Goal: Answer question/provide support: Share knowledge or assist other users

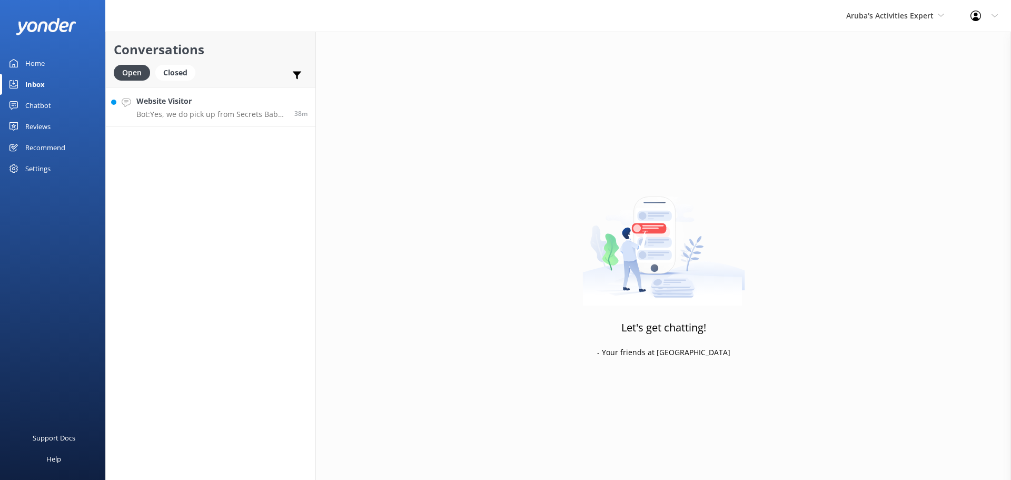
click at [199, 106] on h4 "Website Visitor" at bounding box center [211, 101] width 150 height 12
click at [226, 102] on h4 "Website Visitor" at bounding box center [211, 101] width 150 height 12
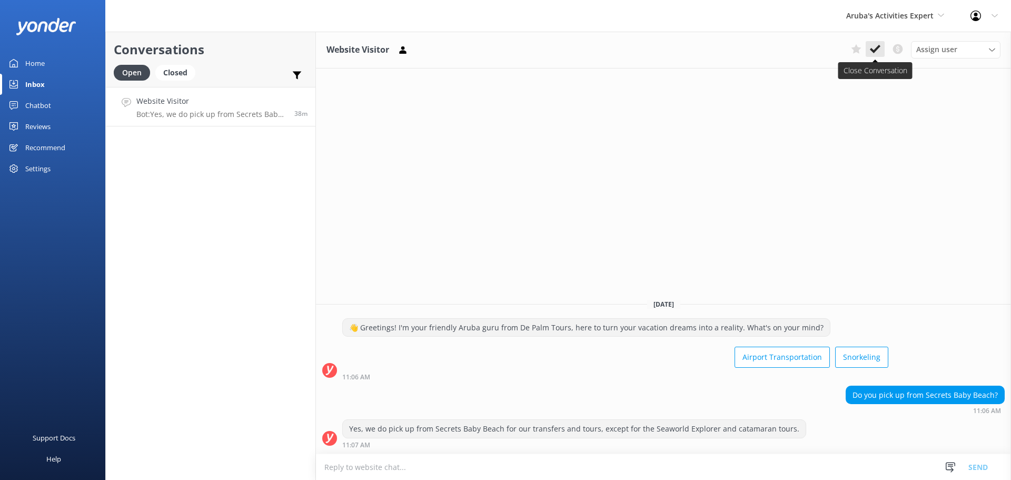
click at [877, 54] on icon at bounding box center [875, 49] width 11 height 11
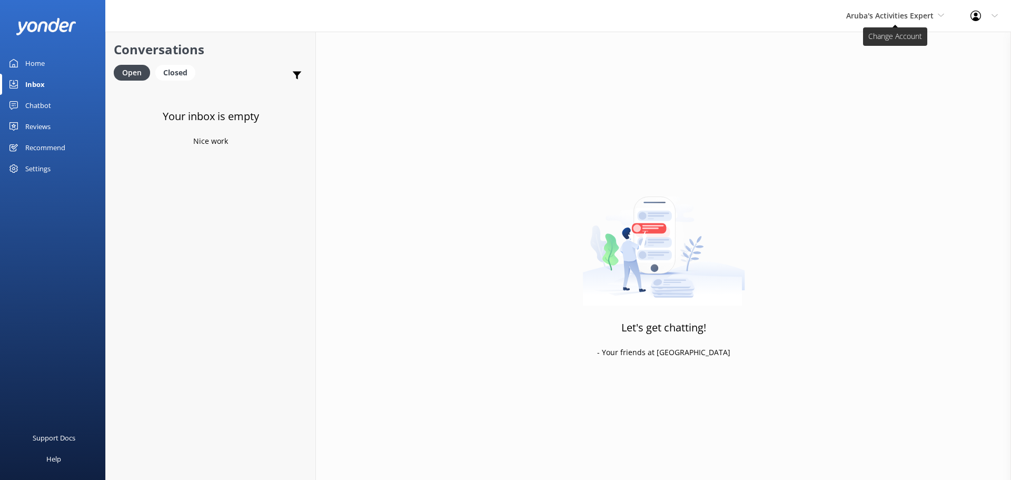
click at [895, 22] on span "Aruba's Activities Expert" at bounding box center [895, 16] width 98 height 12
click at [880, 45] on link "De [GEOGRAPHIC_DATA]" at bounding box center [885, 44] width 105 height 25
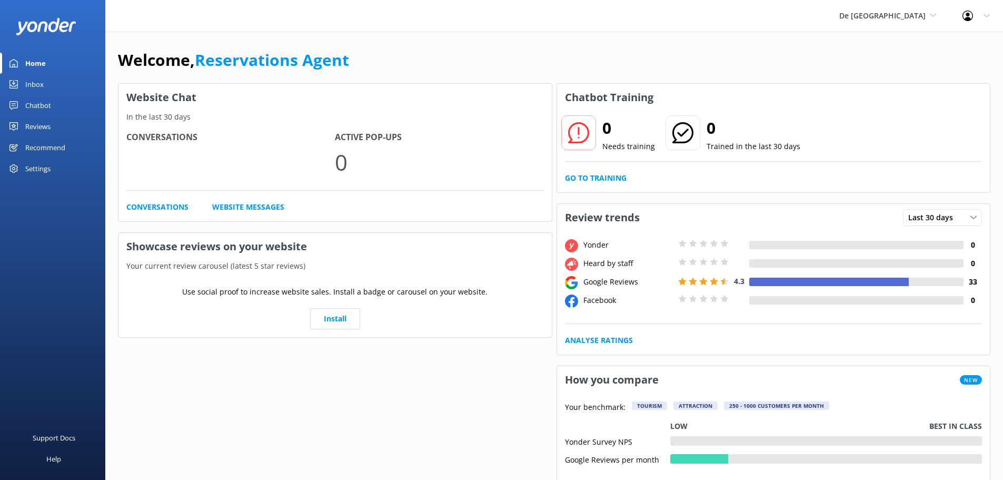
click at [45, 82] on link "Inbox" at bounding box center [52, 84] width 105 height 21
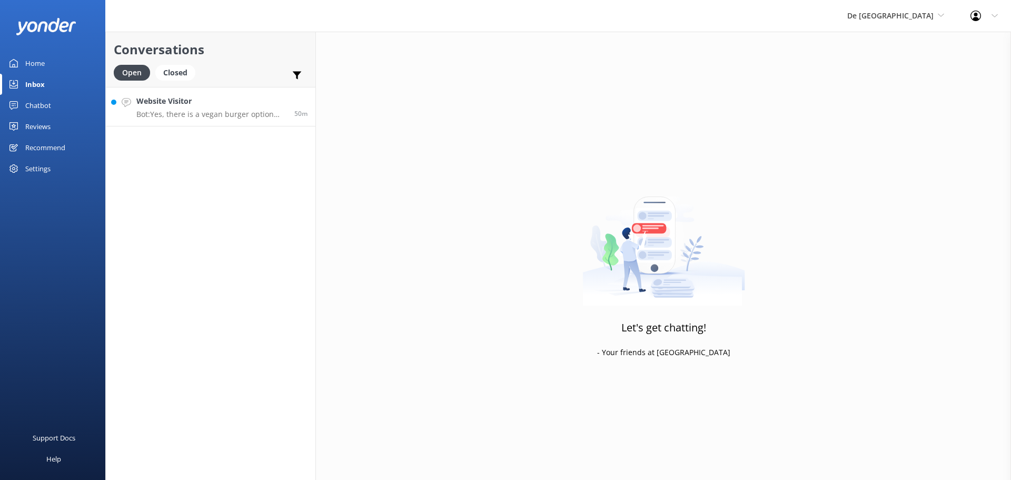
click at [205, 120] on link "Website Visitor Bot: Yes, there is a vegan burger option available at the grill…" at bounding box center [211, 106] width 210 height 39
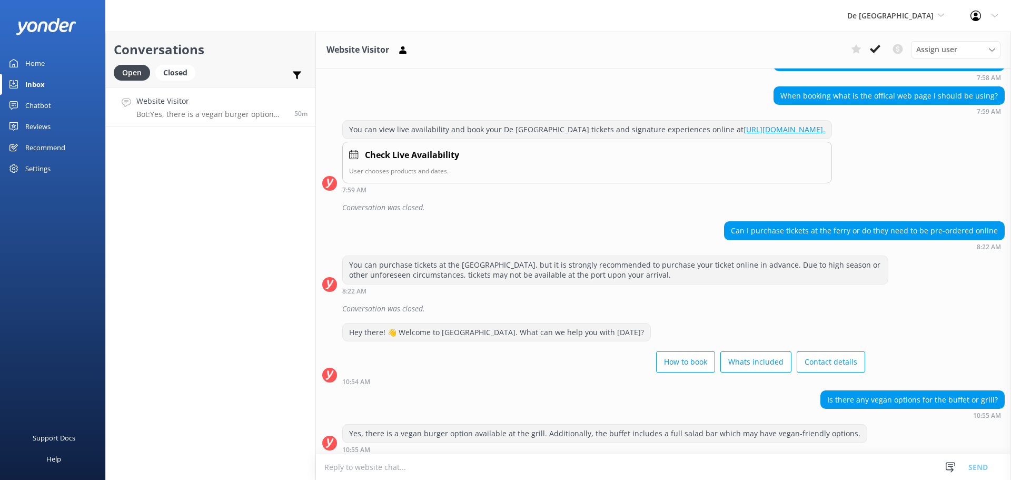
scroll to position [451, 0]
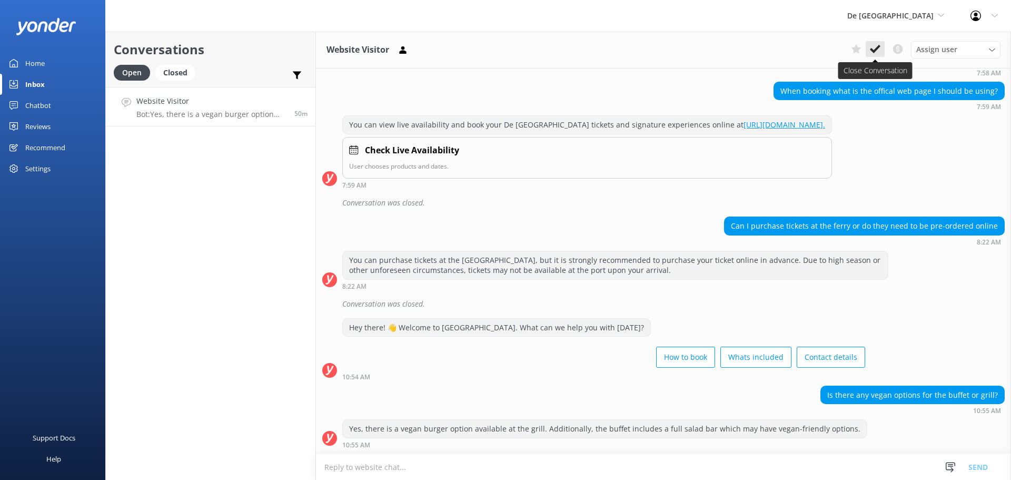
click at [869, 47] on button at bounding box center [875, 49] width 19 height 16
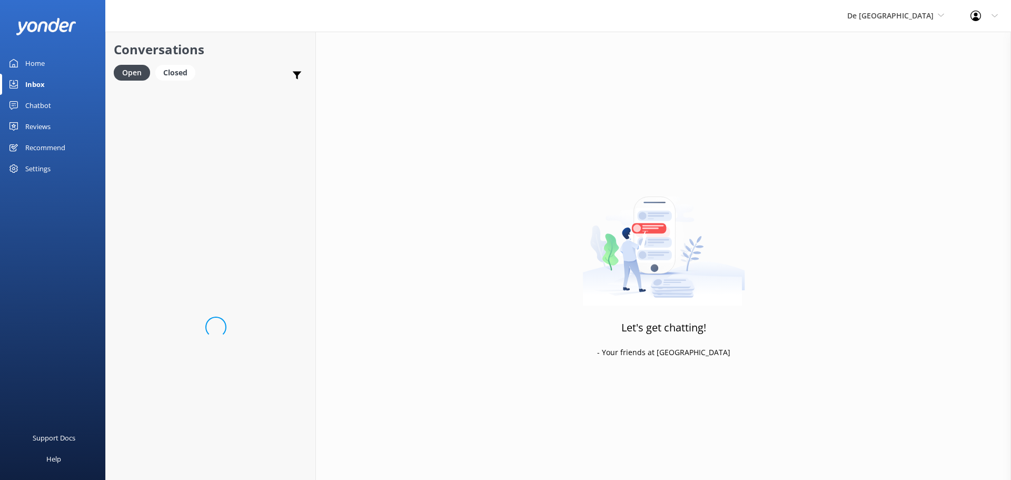
click at [909, 18] on span "De [GEOGRAPHIC_DATA]" at bounding box center [890, 16] width 86 height 10
click at [904, 35] on link "De [GEOGRAPHIC_DATA]" at bounding box center [886, 44] width 105 height 25
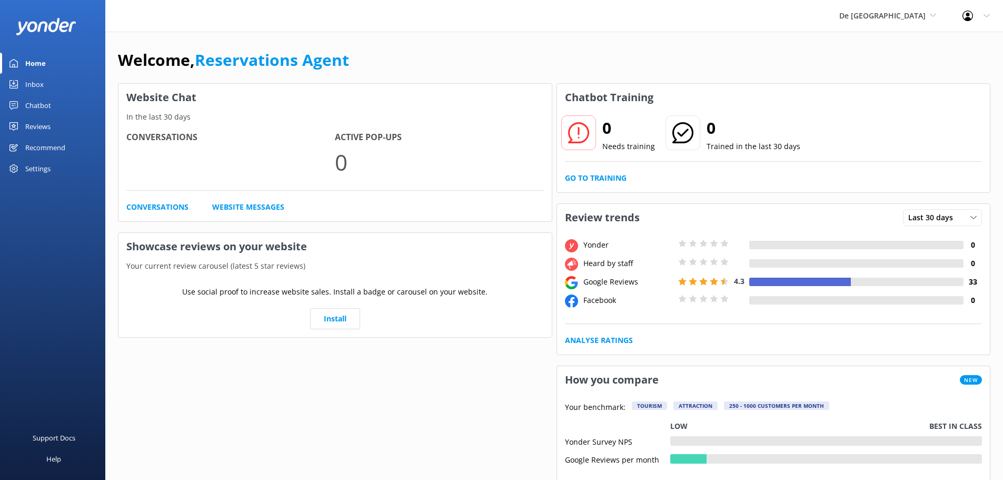
click at [39, 84] on div "Inbox" at bounding box center [34, 84] width 18 height 21
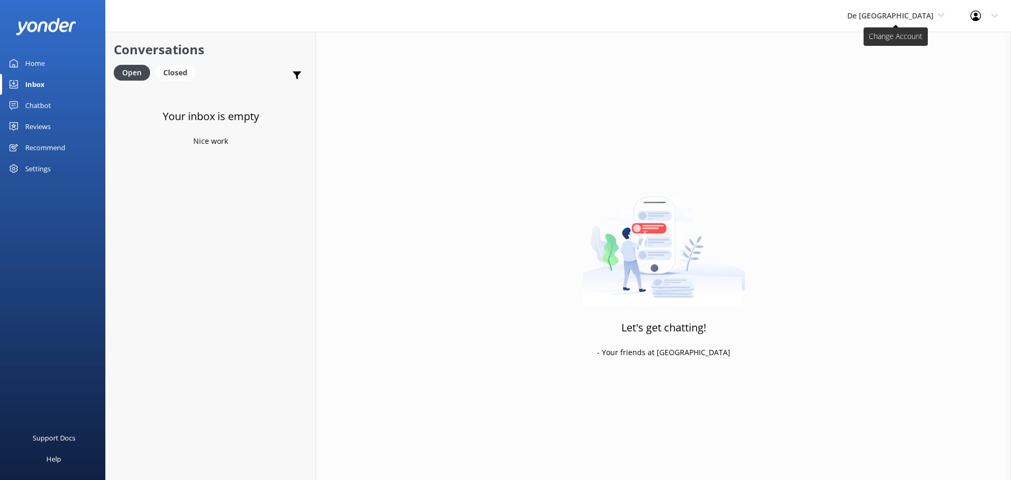
click at [899, 18] on span "De [GEOGRAPHIC_DATA]" at bounding box center [890, 16] width 86 height 10
click at [894, 75] on link "Aruba's Activities Expert" at bounding box center [886, 69] width 105 height 25
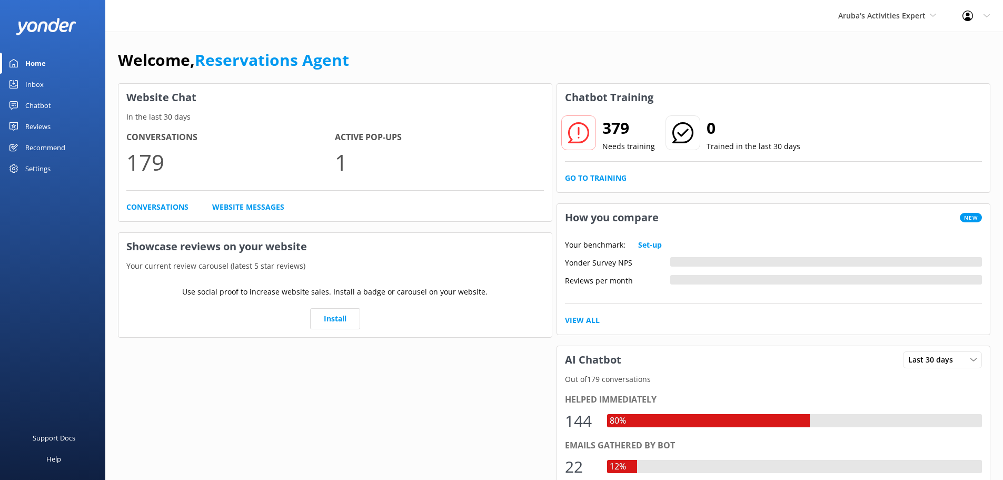
click at [45, 85] on link "Inbox" at bounding box center [52, 84] width 105 height 21
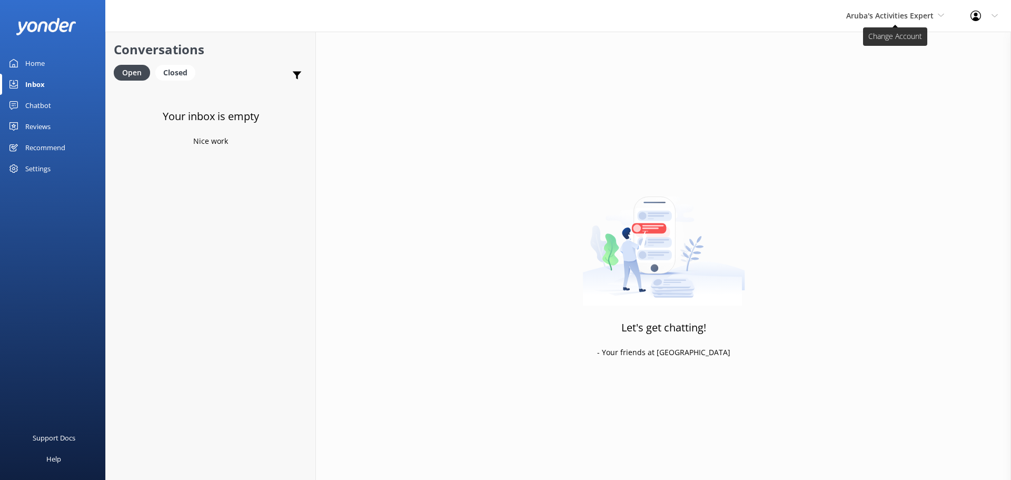
click at [873, 21] on span "Aruba's Activities Expert" at bounding box center [895, 16] width 98 height 12
click at [873, 92] on link "The Captain" at bounding box center [885, 94] width 105 height 25
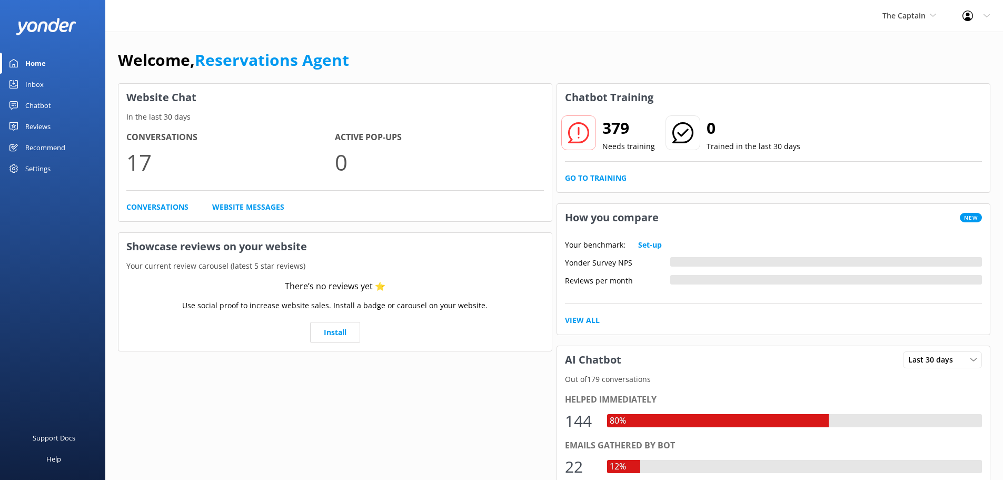
click at [28, 78] on div "Inbox" at bounding box center [34, 84] width 18 height 21
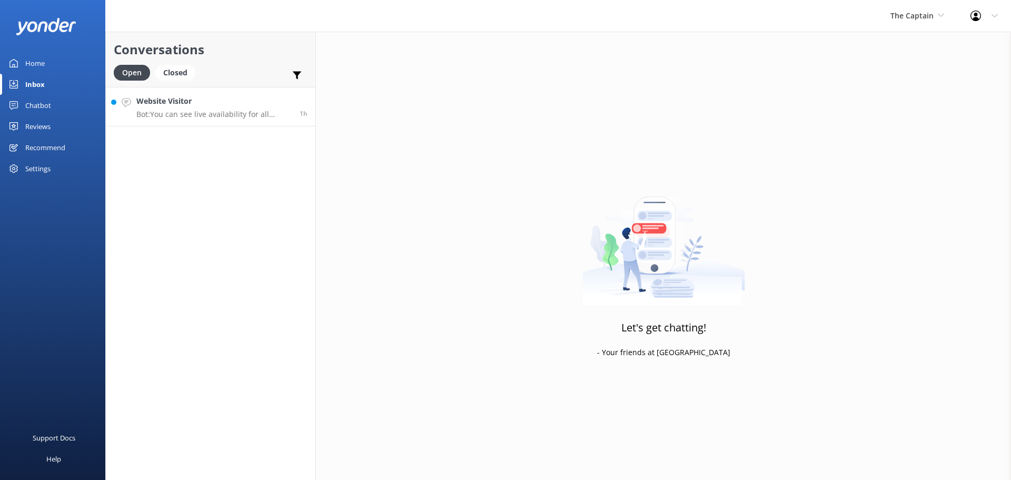
click at [261, 113] on p "Bot: You can see live availability for all Atlantic Aruba tours online by click…" at bounding box center [213, 114] width 155 height 9
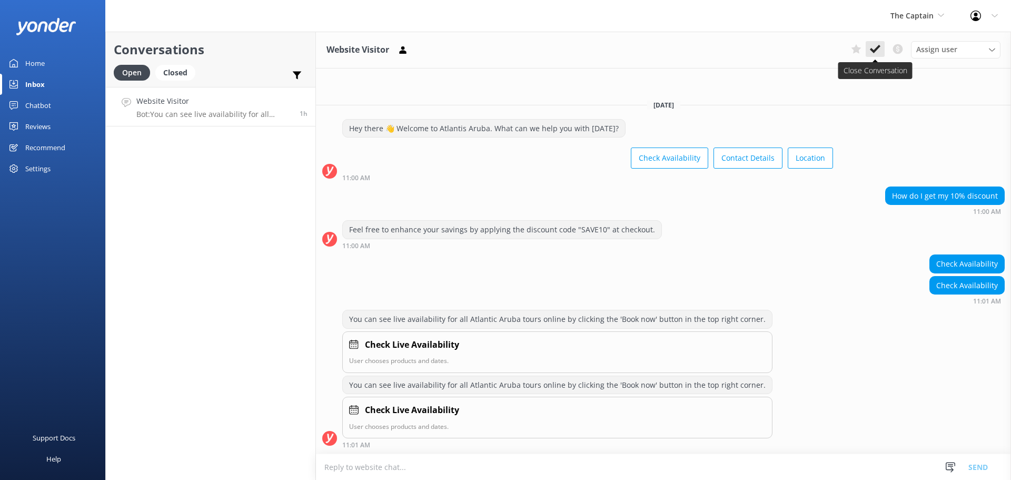
click at [874, 50] on use at bounding box center [875, 49] width 11 height 8
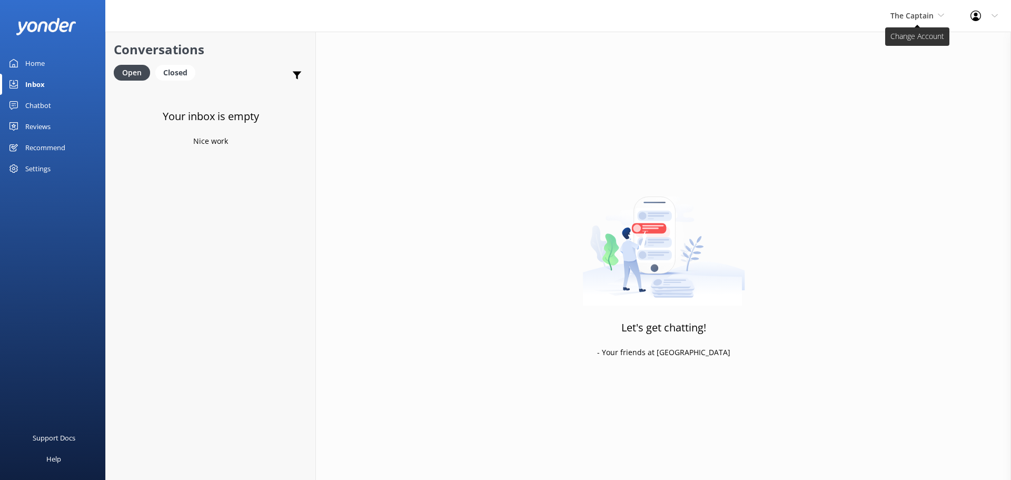
click at [903, 16] on span "The Captain" at bounding box center [912, 16] width 43 height 10
click at [896, 38] on link "De [GEOGRAPHIC_DATA]" at bounding box center [929, 44] width 105 height 25
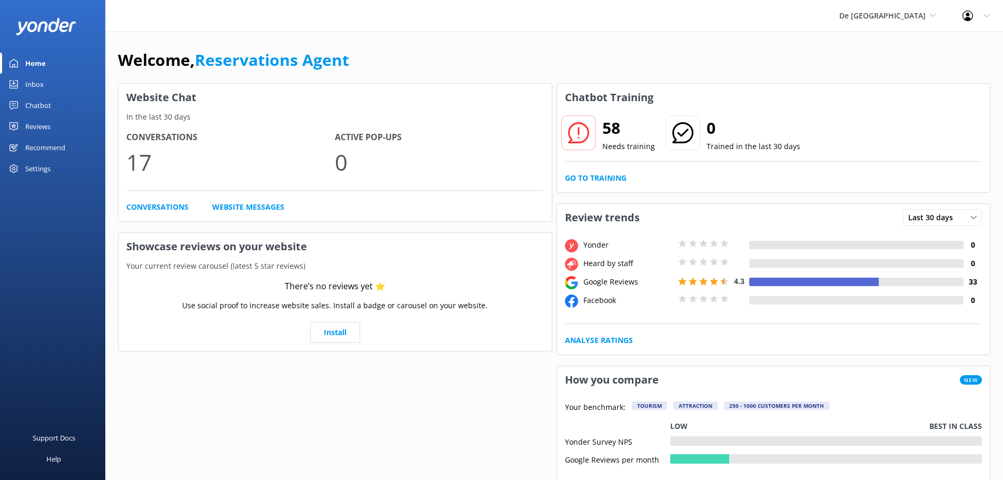
click at [57, 86] on link "Inbox" at bounding box center [52, 84] width 105 height 21
